Goal: Use online tool/utility: Utilize a website feature to perform a specific function

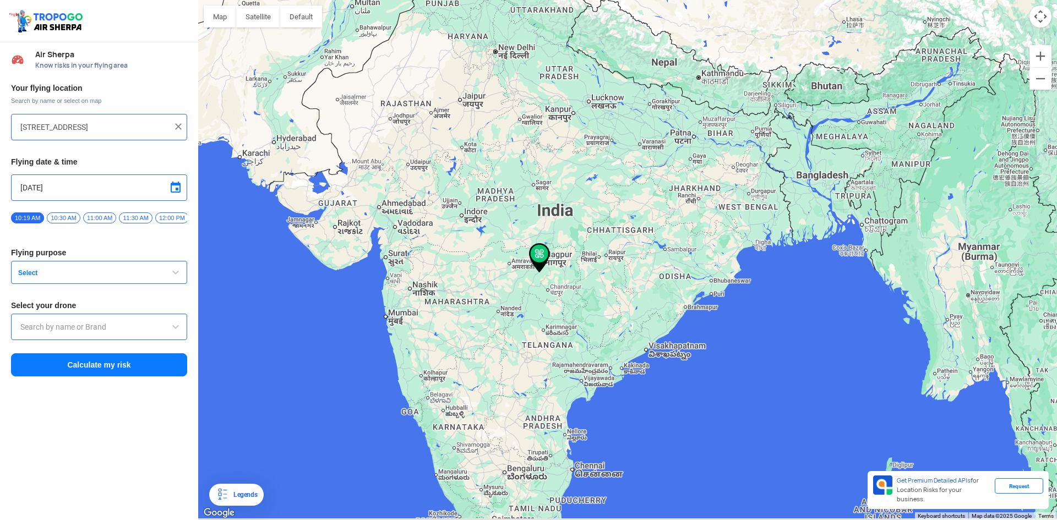
drag, startPoint x: 438, startPoint y: 304, endPoint x: 531, endPoint y: 283, distance: 94.9
click at [544, 282] on div at bounding box center [627, 260] width 859 height 520
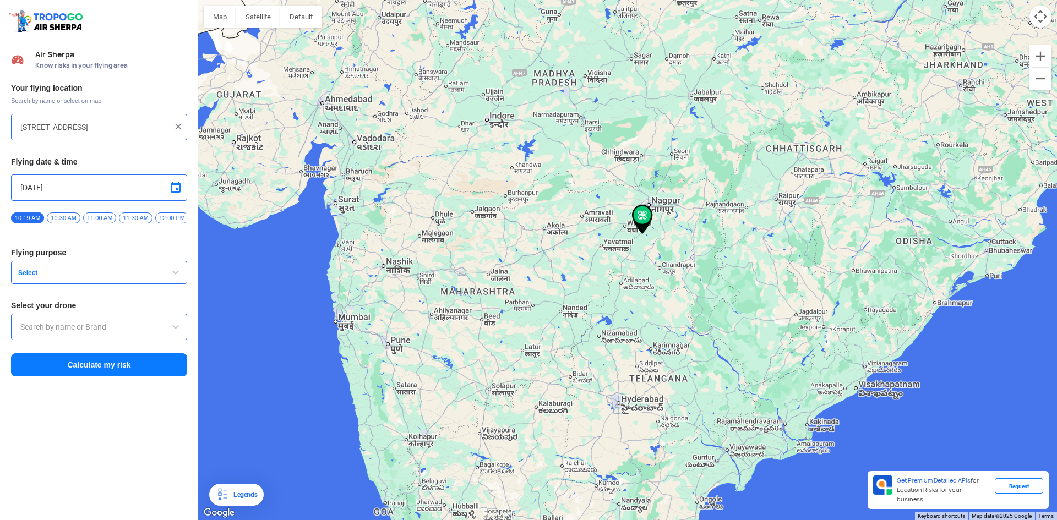
click at [412, 353] on div at bounding box center [627, 260] width 859 height 520
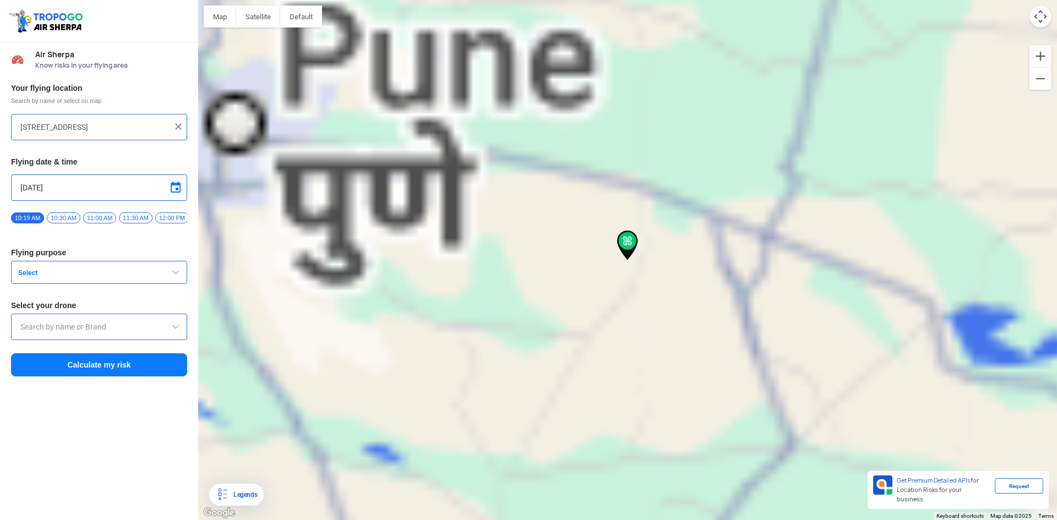
type input "Pimpalachiwadi, [GEOGRAPHIC_DATA], [GEOGRAPHIC_DATA]"
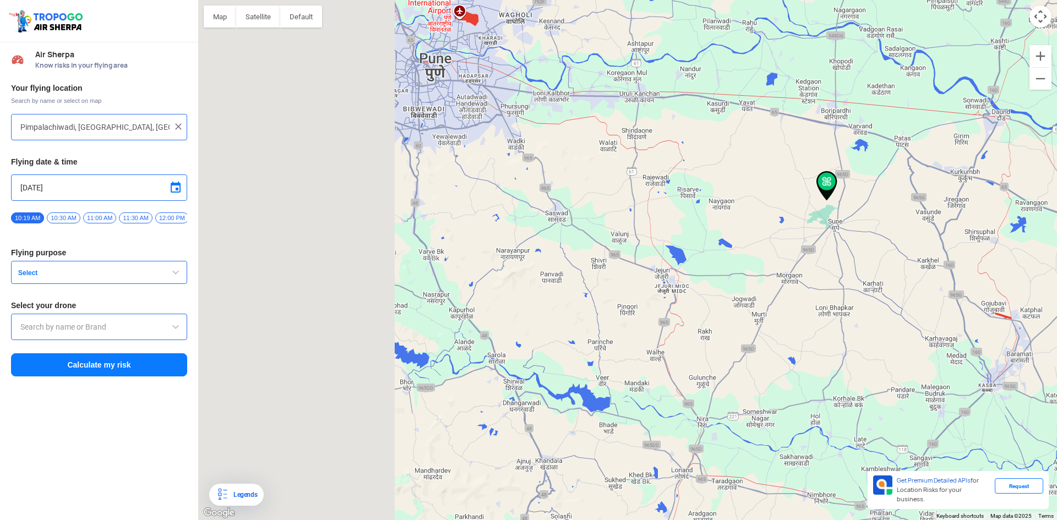
drag, startPoint x: 628, startPoint y: 245, endPoint x: 826, endPoint y: 184, distance: 206.9
click at [833, 183] on img at bounding box center [826, 186] width 21 height 30
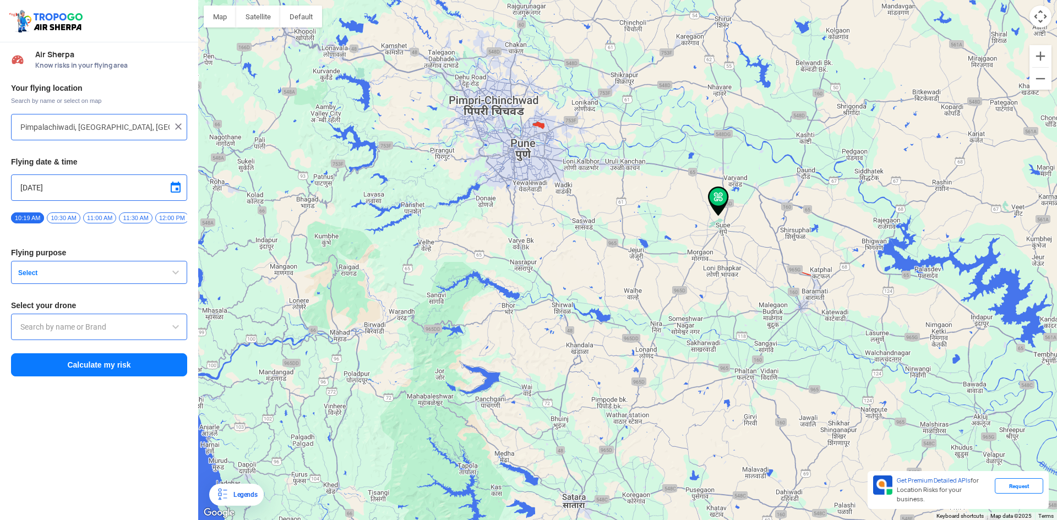
click at [177, 124] on img at bounding box center [178, 126] width 11 height 11
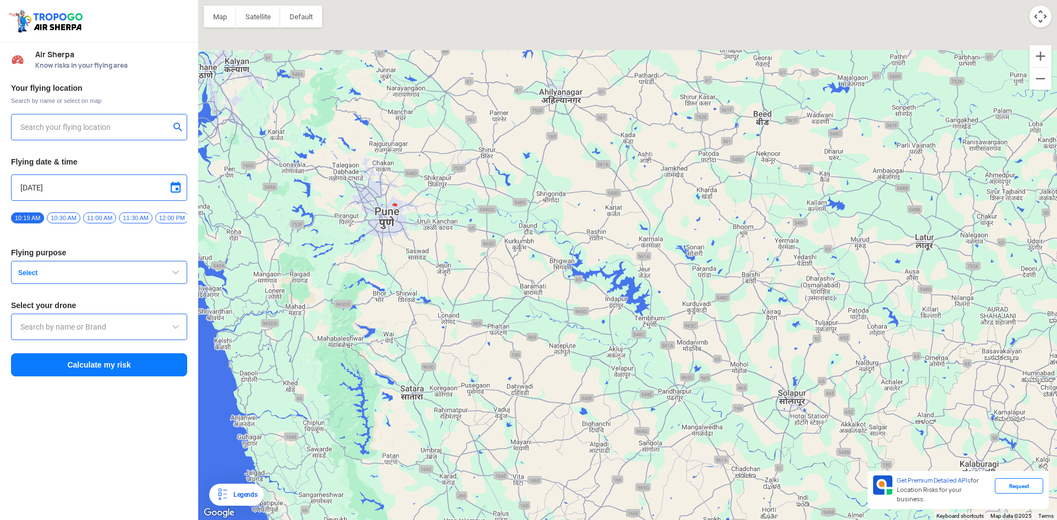
drag, startPoint x: 537, startPoint y: 133, endPoint x: 505, endPoint y: 290, distance: 159.7
click at [525, 297] on div at bounding box center [627, 260] width 859 height 520
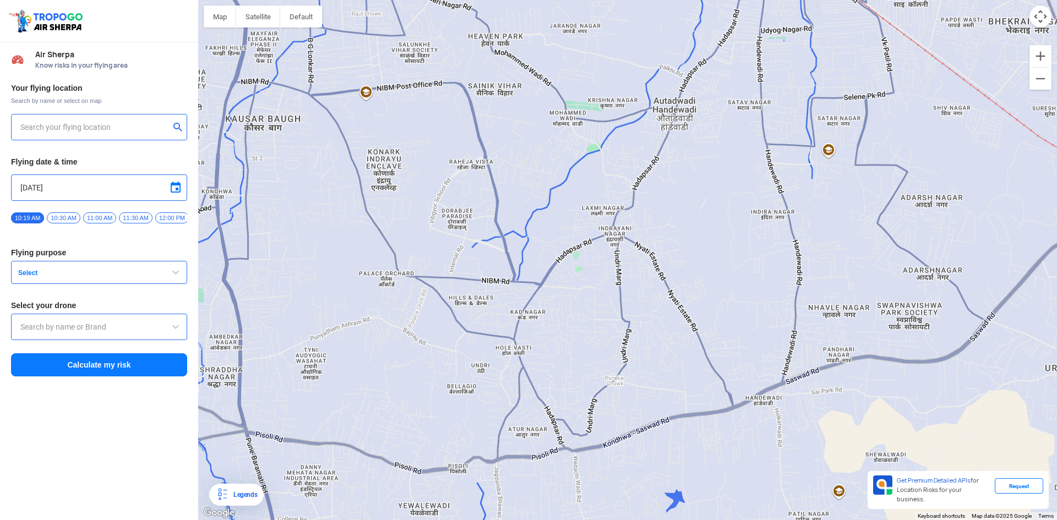
drag, startPoint x: 492, startPoint y: 284, endPoint x: 304, endPoint y: 245, distance: 192.3
click at [298, 245] on div at bounding box center [627, 260] width 859 height 520
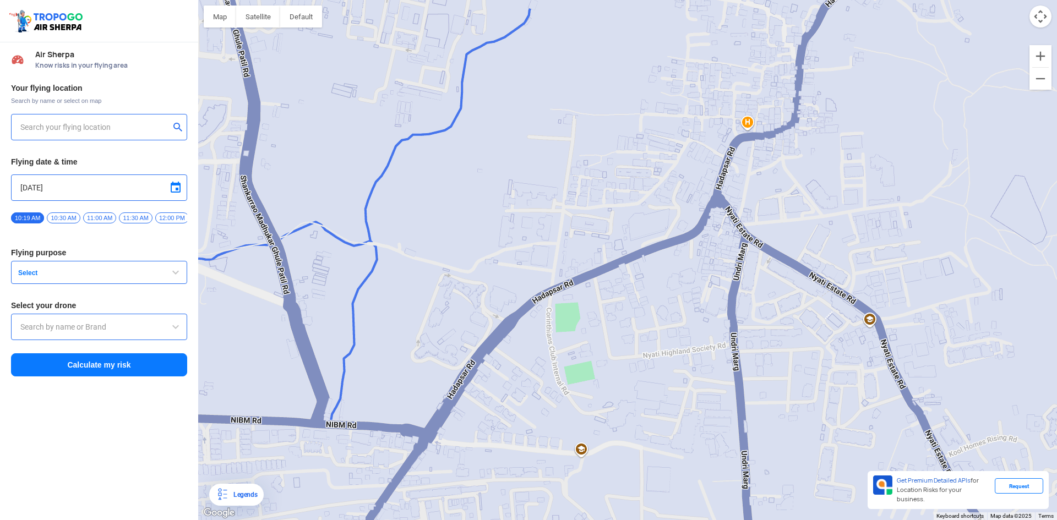
drag, startPoint x: 613, startPoint y: 300, endPoint x: 500, endPoint y: 286, distance: 113.7
click at [500, 286] on div at bounding box center [627, 260] width 859 height 520
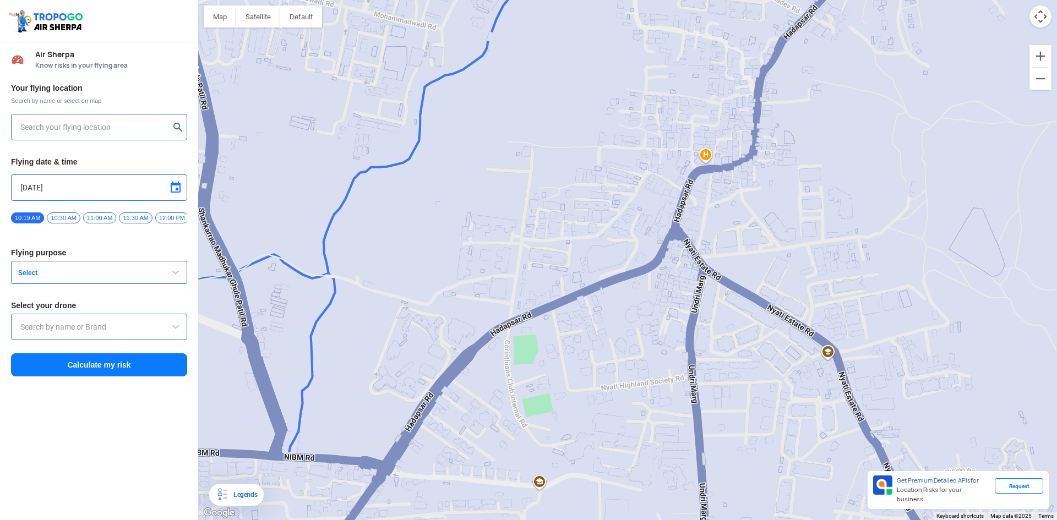
drag, startPoint x: 557, startPoint y: 290, endPoint x: 589, endPoint y: 268, distance: 38.3
click at [589, 268] on div at bounding box center [627, 260] width 859 height 520
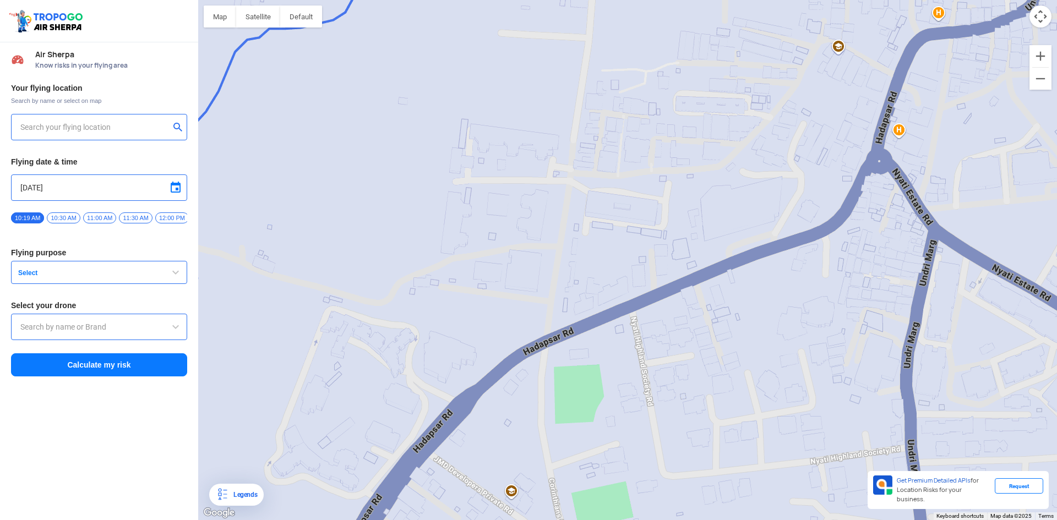
click at [555, 249] on div at bounding box center [627, 260] width 859 height 520
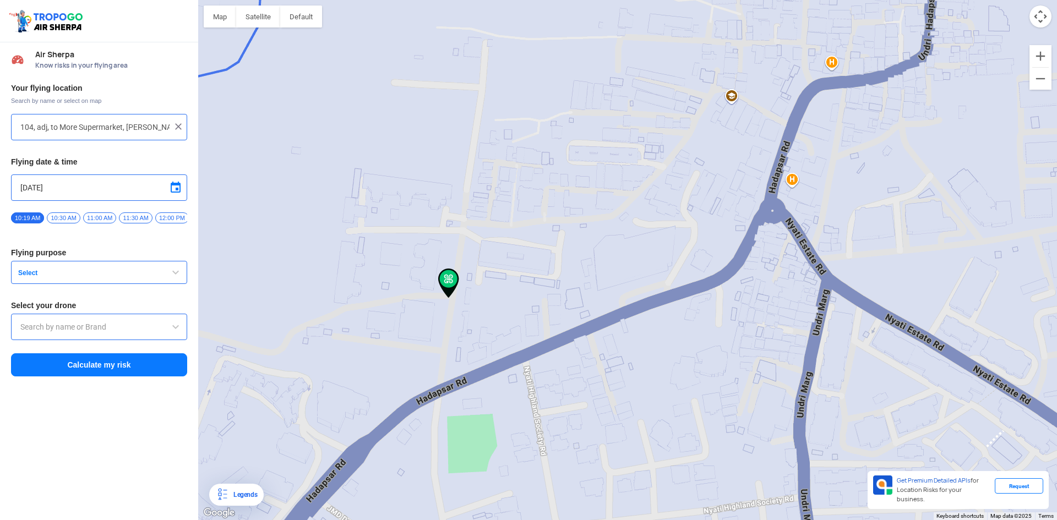
drag, startPoint x: 446, startPoint y: 237, endPoint x: 431, endPoint y: 382, distance: 145.6
click at [438, 298] on img at bounding box center [448, 284] width 21 height 30
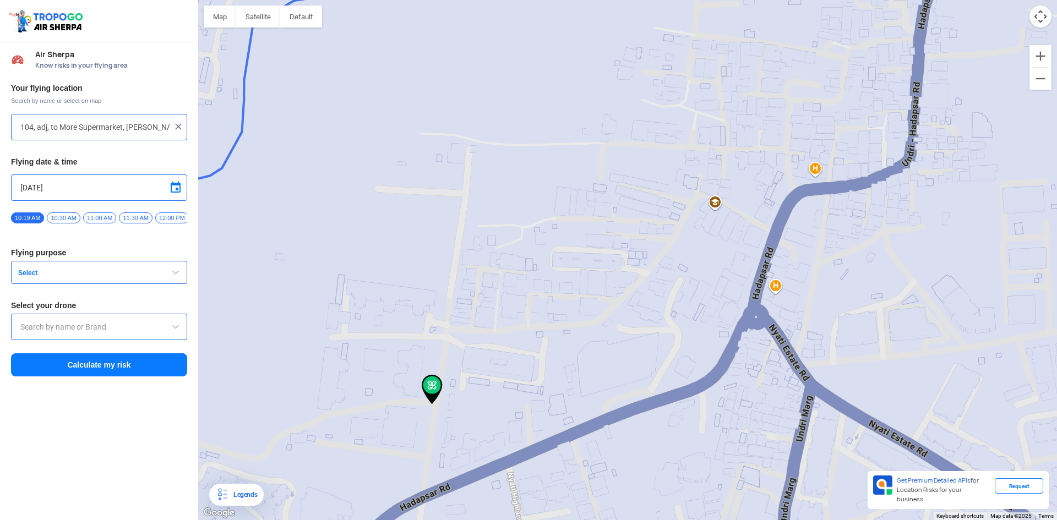
click at [457, 206] on div at bounding box center [627, 260] width 859 height 520
type input "[PERSON_NAME] Nagar, [PERSON_NAME], [GEOGRAPHIC_DATA], [GEOGRAPHIC_DATA], [GEOG…"
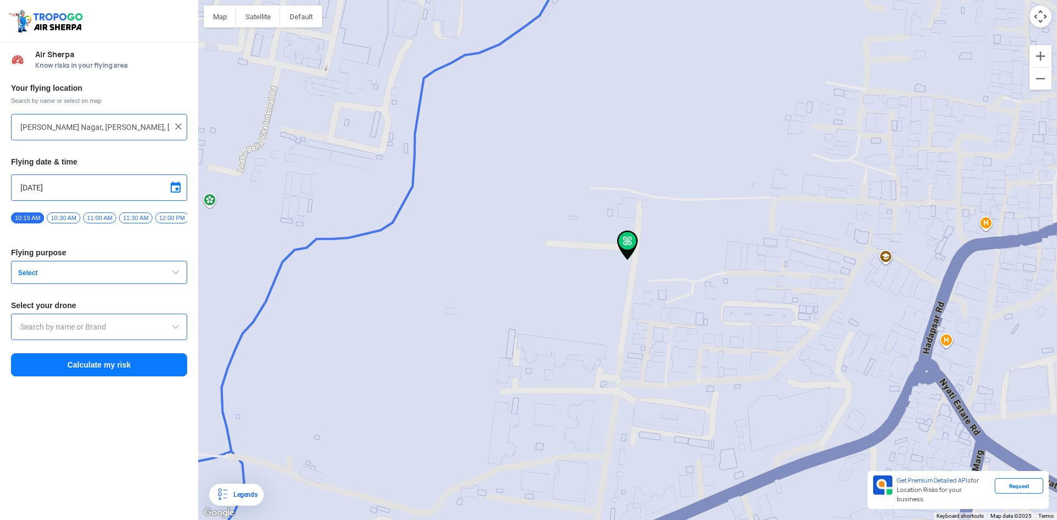
click at [107, 284] on button "Select" at bounding box center [99, 272] width 176 height 23
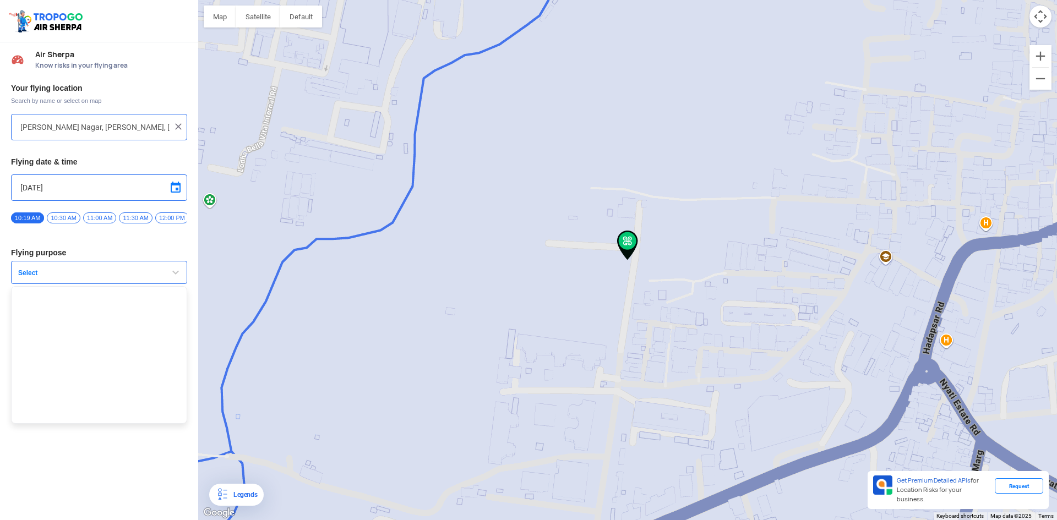
click at [107, 284] on button "Select" at bounding box center [99, 272] width 176 height 23
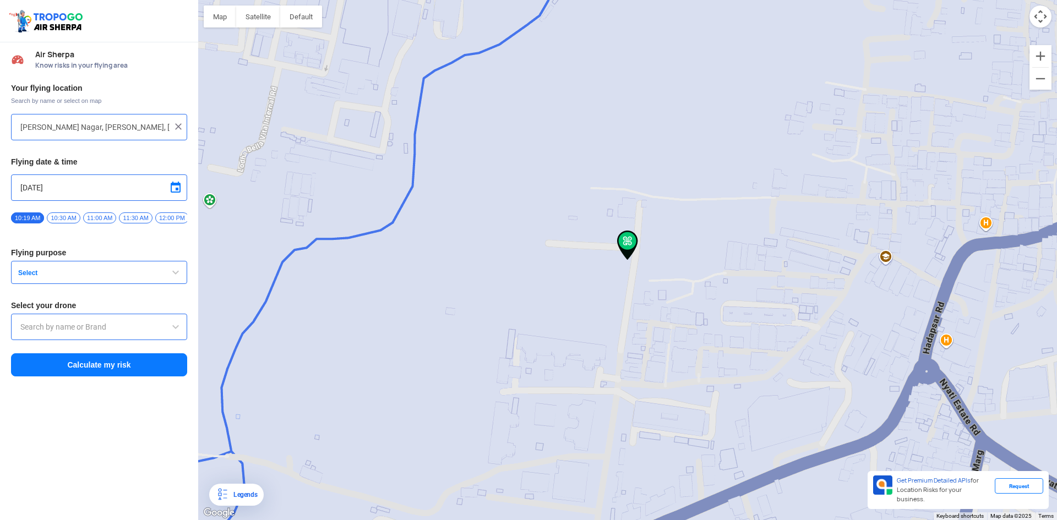
click at [107, 284] on button "Select" at bounding box center [99, 272] width 176 height 23
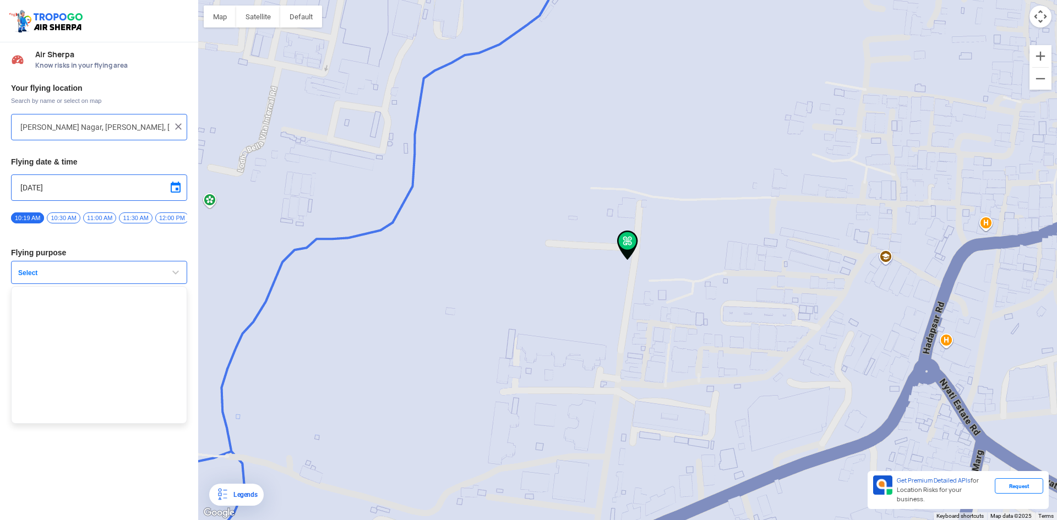
click at [108, 283] on button "Select" at bounding box center [99, 272] width 176 height 23
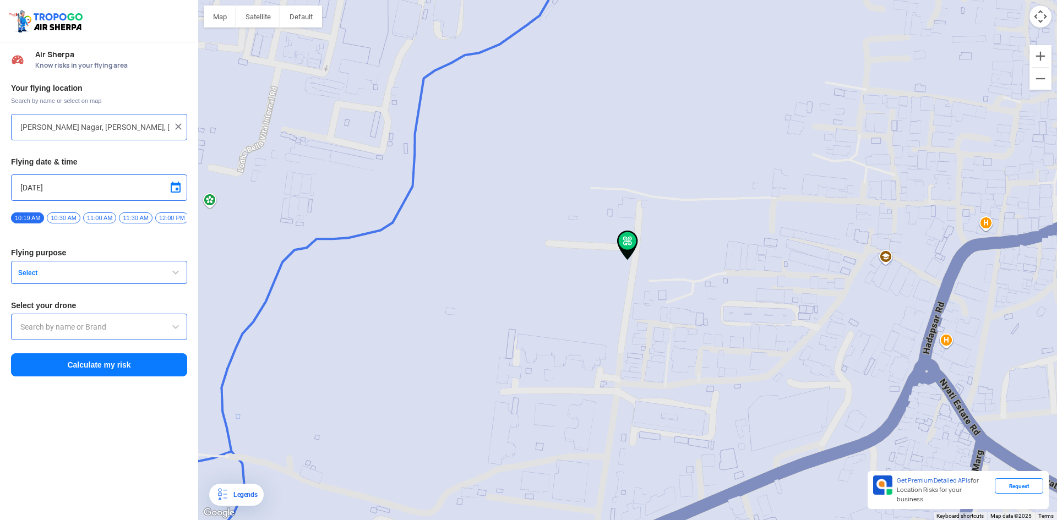
click at [101, 284] on button "Select" at bounding box center [99, 272] width 176 height 23
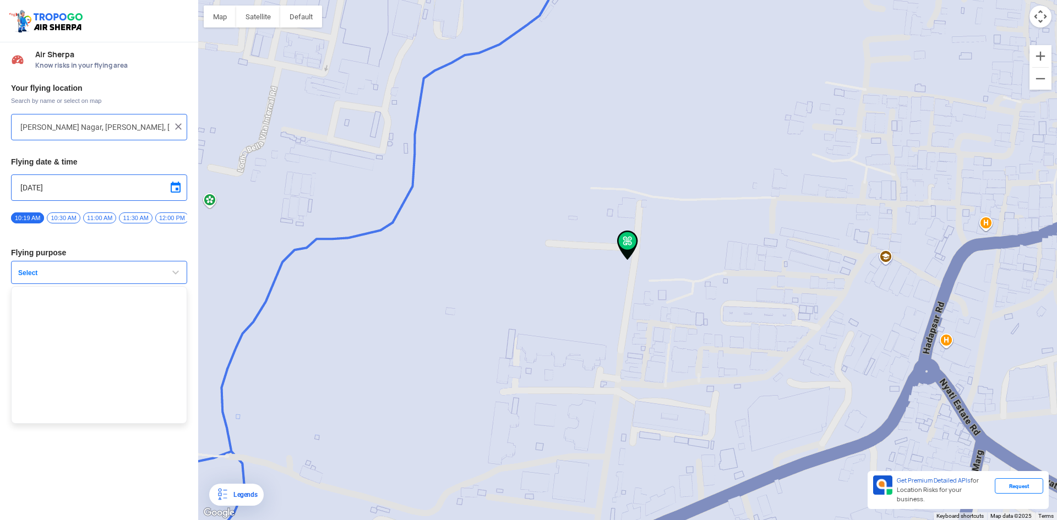
click at [104, 271] on button "Select" at bounding box center [99, 272] width 176 height 23
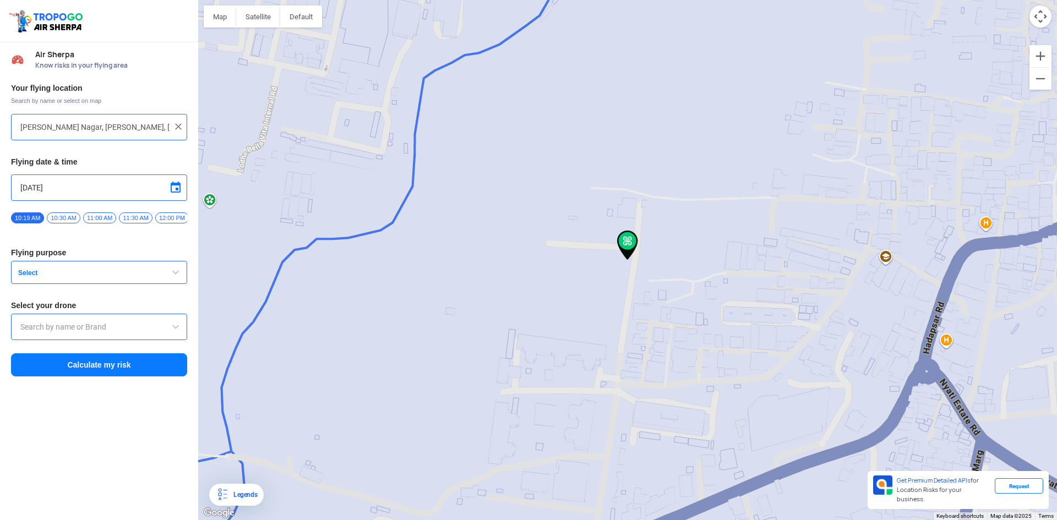
click at [176, 183] on span at bounding box center [175, 187] width 13 height 13
click at [96, 243] on span "10" at bounding box center [98, 241] width 13 height 13
type input "[DATE]"
click at [101, 265] on button "Select" at bounding box center [99, 272] width 176 height 23
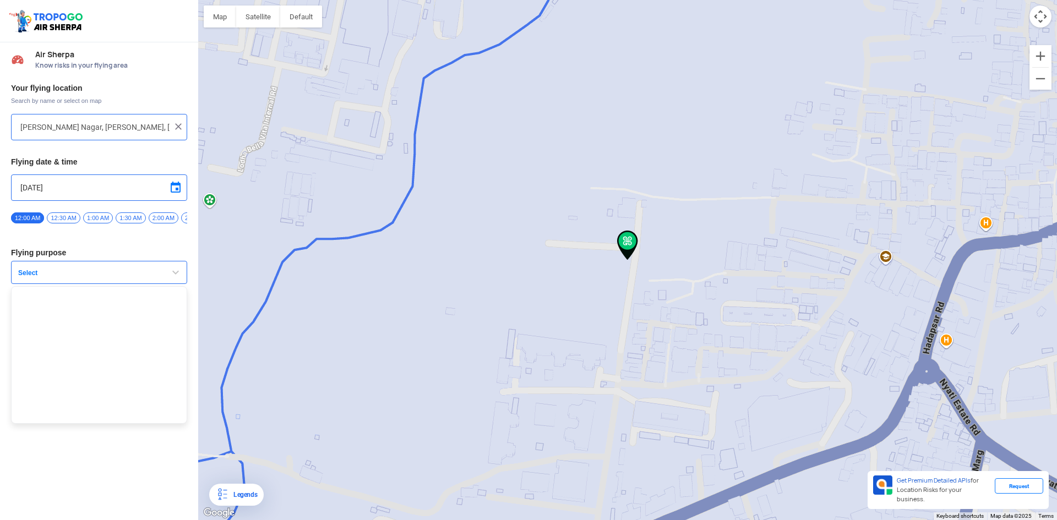
click at [96, 244] on div "Your flying location Search by name or select on map [PERSON_NAME][GEOGRAPHIC_D…" at bounding box center [99, 231] width 198 height 306
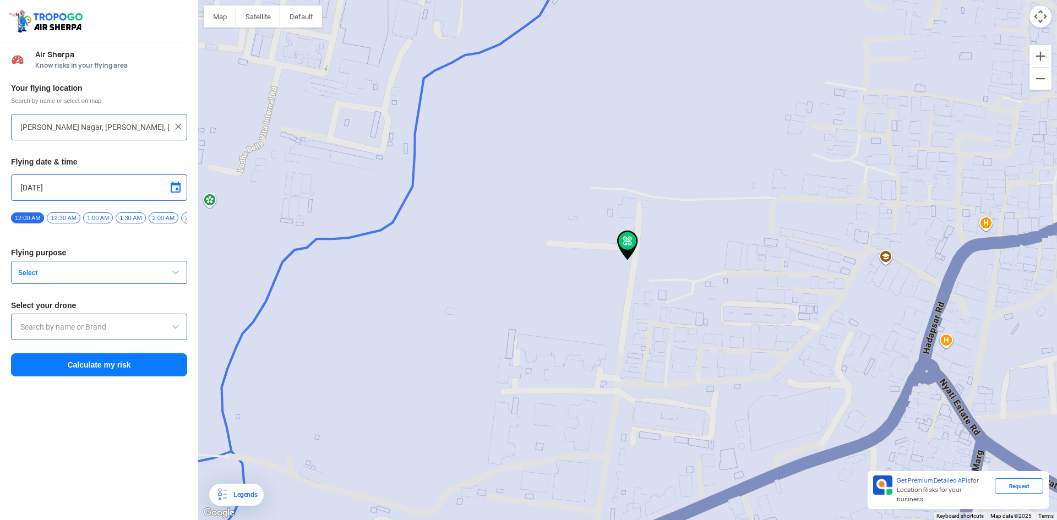
click at [96, 244] on div "Your flying location Search by name or select on map [PERSON_NAME][GEOGRAPHIC_D…" at bounding box center [99, 231] width 198 height 306
click at [73, 230] on div "12:00 AM 12:30 AM 1:00 AM 1:30 AM 2:00 AM 2:30 AM 3:00 AM 3:30 AM 4:00 AM 4:30 …" at bounding box center [99, 221] width 176 height 19
drag, startPoint x: 26, startPoint y: 236, endPoint x: 33, endPoint y: 239, distance: 7.9
click at [34, 239] on div "Your flying location Search by name or select on map [PERSON_NAME][GEOGRAPHIC_D…" at bounding box center [99, 231] width 198 height 306
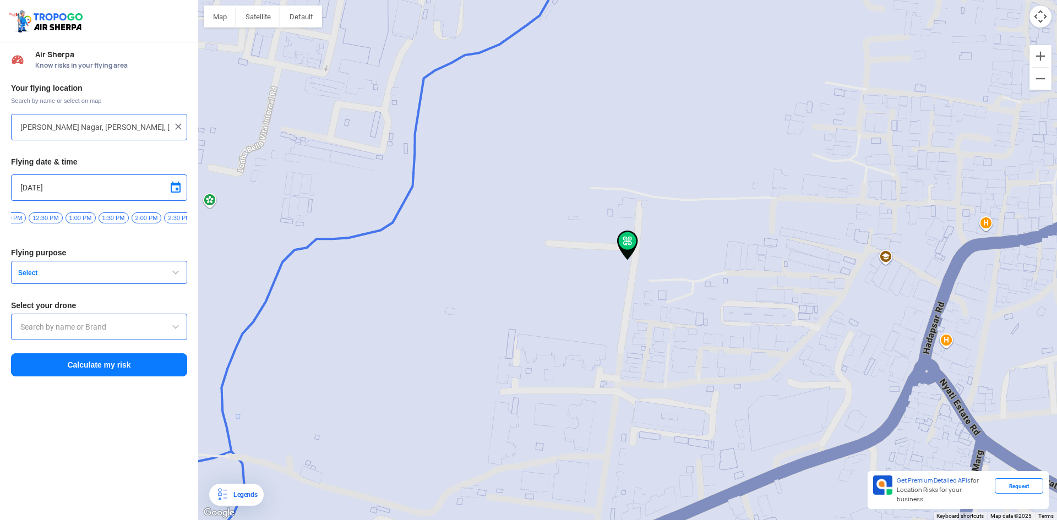
click at [62, 216] on div "12:00 AM 12:30 AM 1:00 AM 1:30 AM 2:00 AM 2:30 AM 3:00 AM 3:30 AM 4:00 AM 4:30 …" at bounding box center [99, 221] width 176 height 19
click at [59, 216] on span "12:30 PM" at bounding box center [46, 217] width 34 height 11
click at [90, 267] on button "Select" at bounding box center [99, 272] width 176 height 23
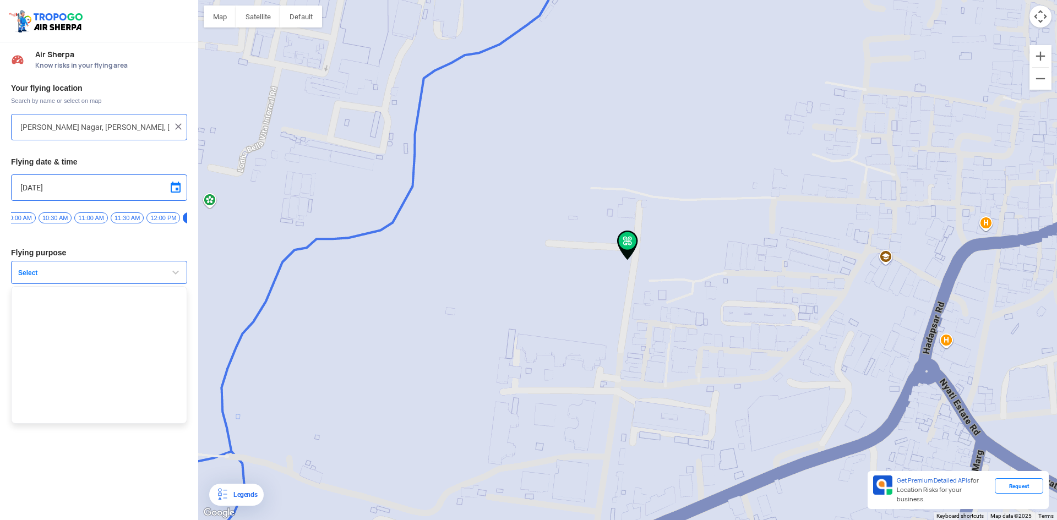
click at [62, 323] on ul at bounding box center [99, 355] width 176 height 138
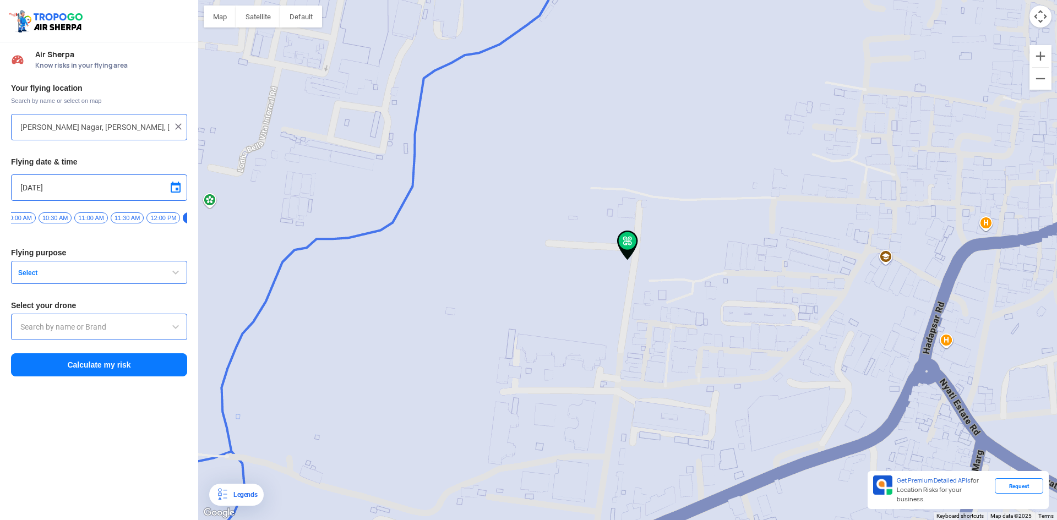
click at [62, 325] on div at bounding box center [99, 327] width 176 height 26
click at [62, 326] on input "text" at bounding box center [98, 326] width 157 height 13
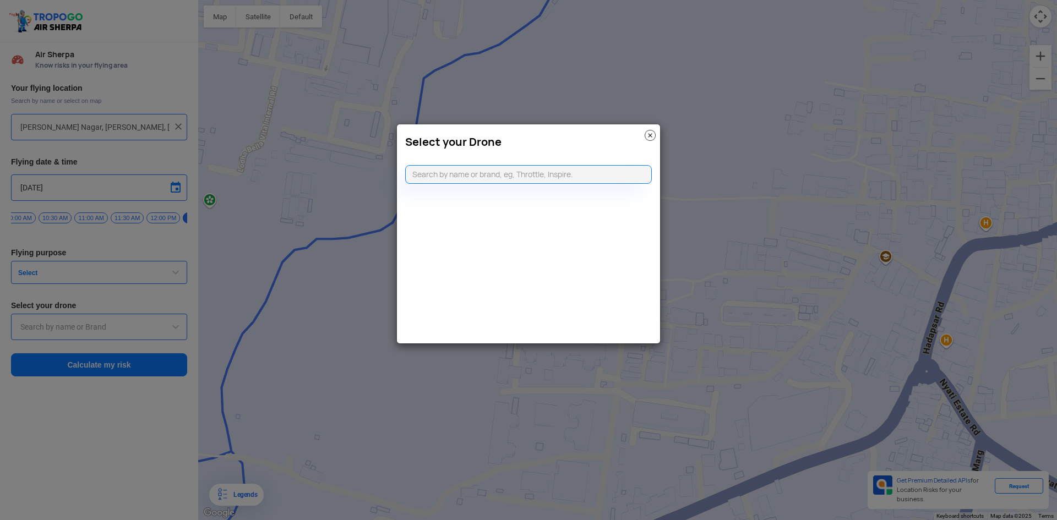
click at [79, 440] on modal-container "Select your Drone" at bounding box center [528, 260] width 1057 height 520
click at [471, 164] on div at bounding box center [528, 169] width 263 height 30
drag, startPoint x: 469, startPoint y: 170, endPoint x: 462, endPoint y: 164, distance: 9.0
click at [468, 170] on input "text" at bounding box center [528, 174] width 247 height 19
type input "d"
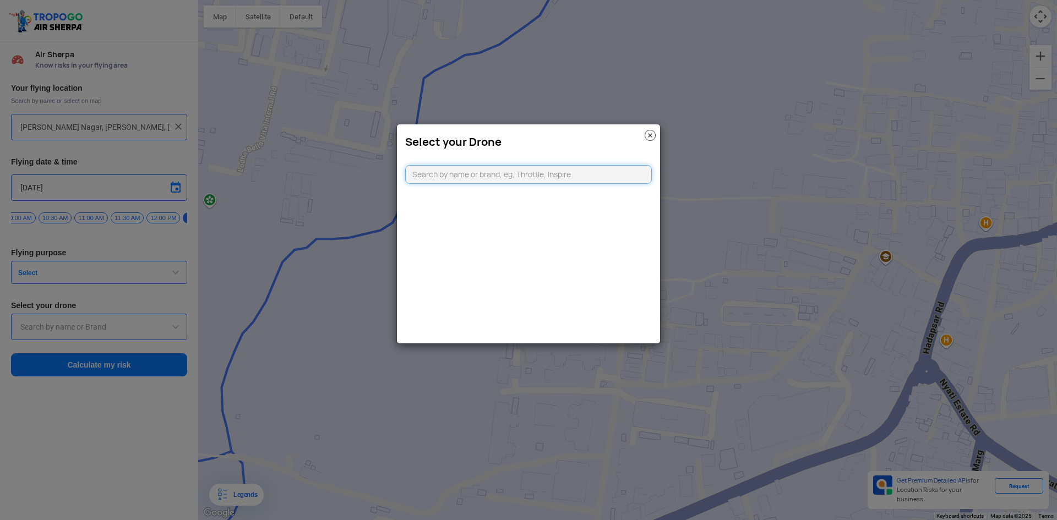
click at [477, 177] on input "text" at bounding box center [528, 174] width 247 height 19
type input "d"
click at [649, 135] on img at bounding box center [650, 135] width 11 height 11
